Goal: Task Accomplishment & Management: Manage account settings

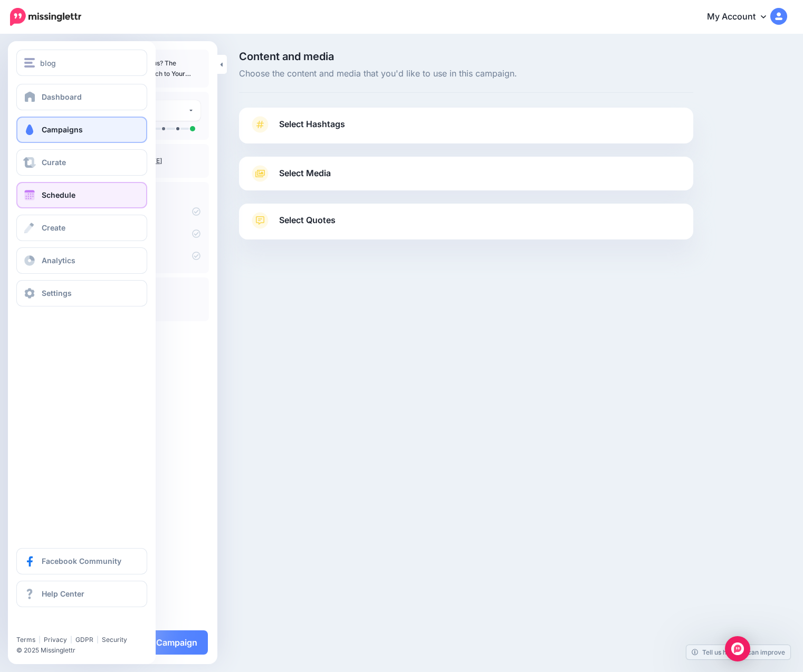
click at [47, 195] on span "Schedule" at bounding box center [59, 194] width 34 height 9
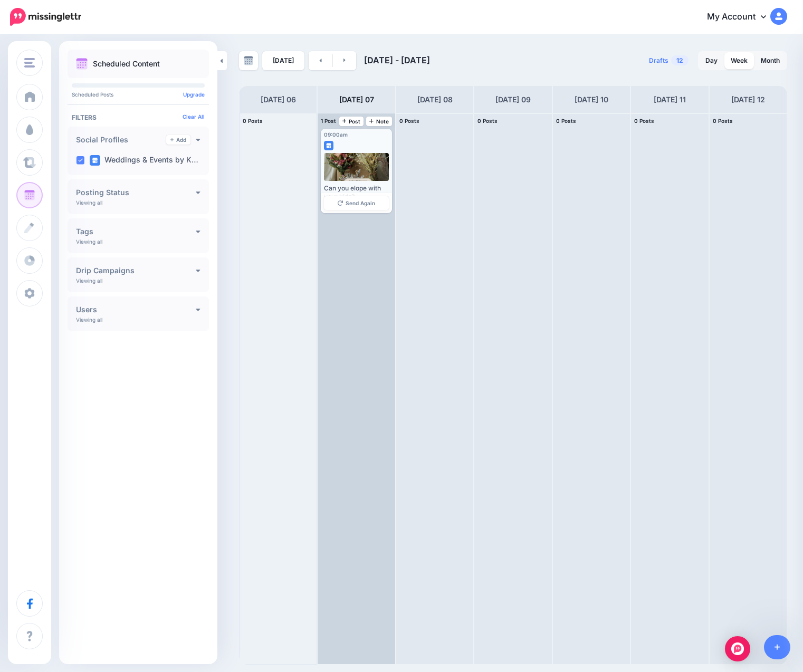
click at [355, 160] on div at bounding box center [356, 167] width 65 height 28
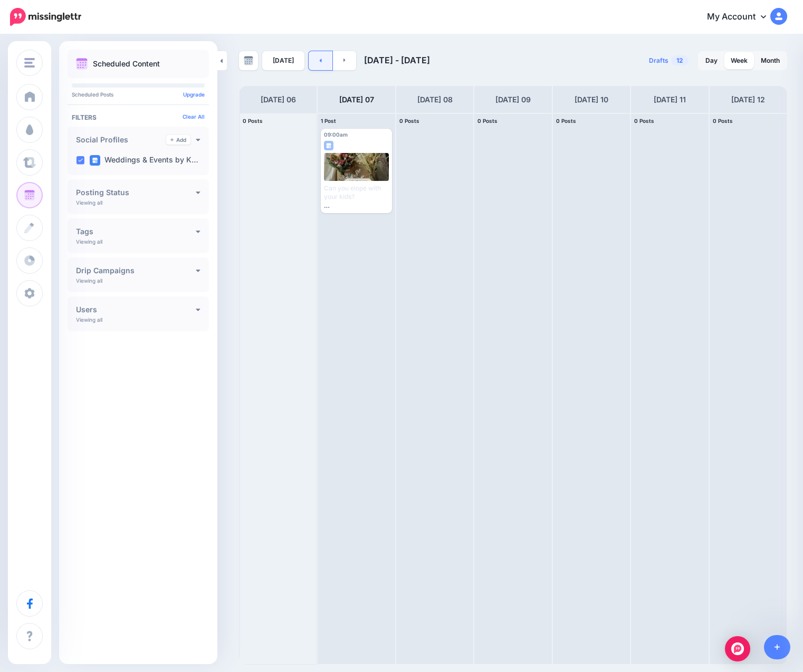
click at [315, 62] on link at bounding box center [320, 60] width 24 height 19
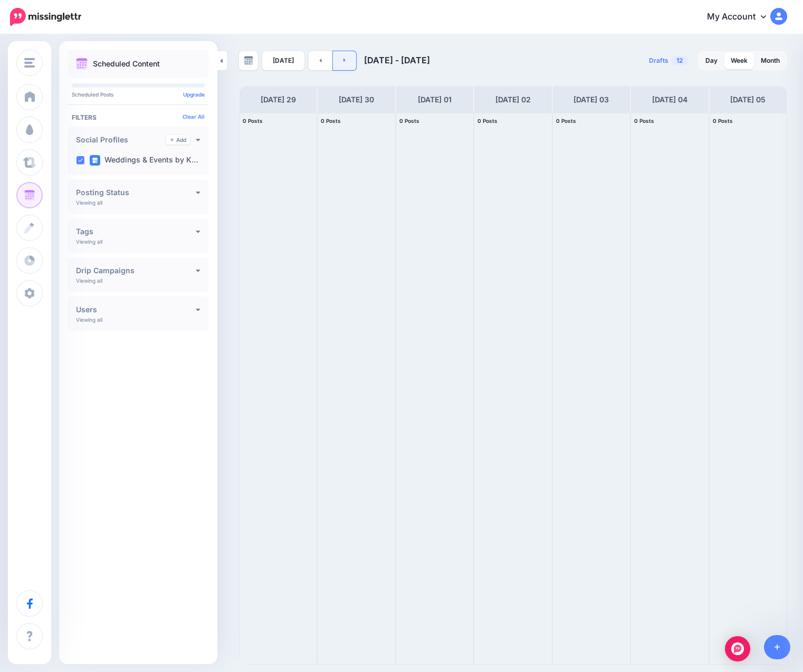
click at [343, 63] on icon at bounding box center [344, 60] width 3 height 6
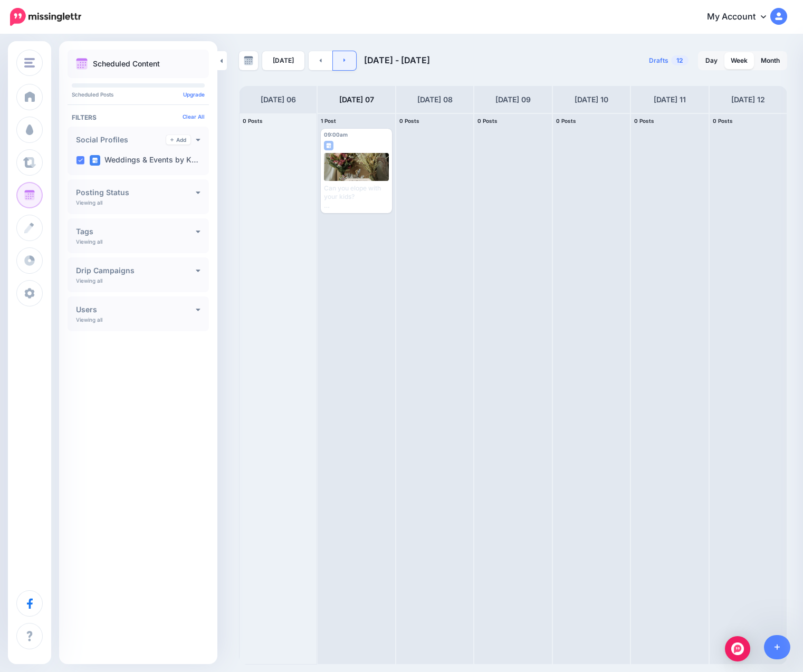
click at [343, 66] on link at bounding box center [345, 60] width 24 height 19
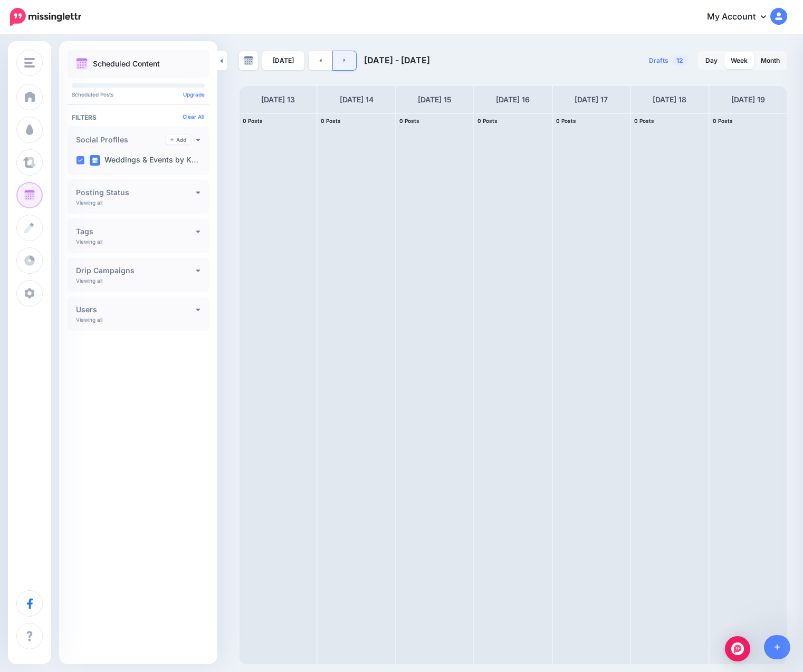
click at [343, 64] on link at bounding box center [345, 60] width 24 height 19
click at [314, 60] on link at bounding box center [320, 60] width 24 height 19
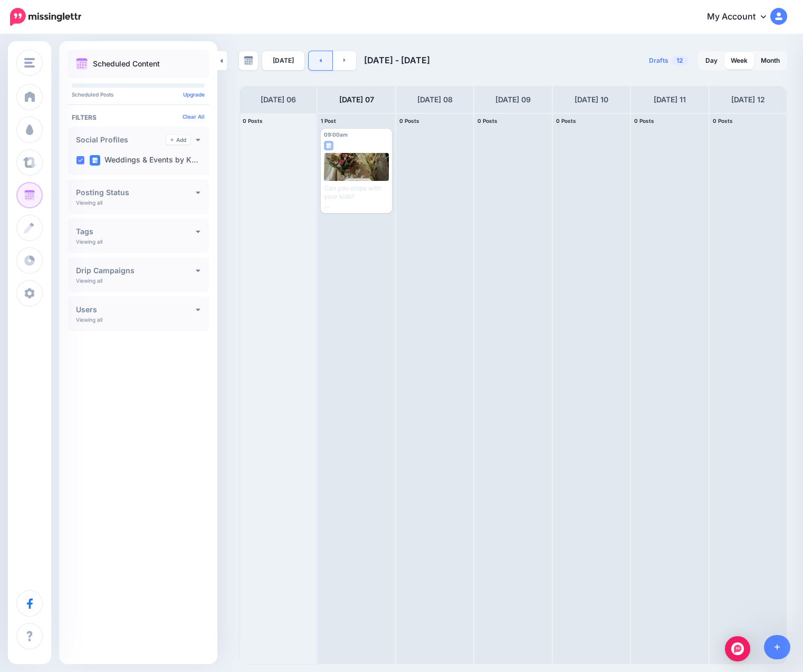
click at [314, 60] on link at bounding box center [320, 60] width 24 height 19
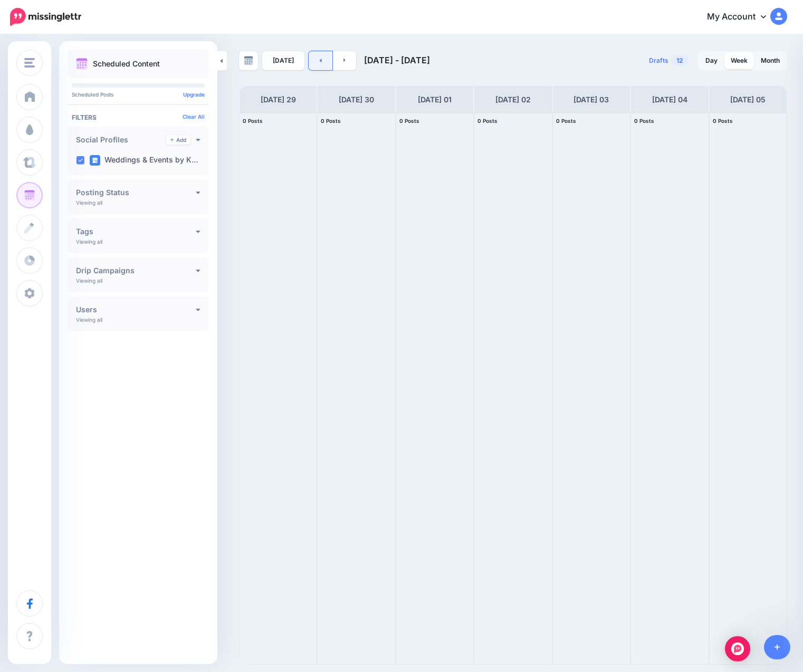
click at [314, 60] on link at bounding box center [320, 60] width 24 height 19
